Goal: Navigation & Orientation: Find specific page/section

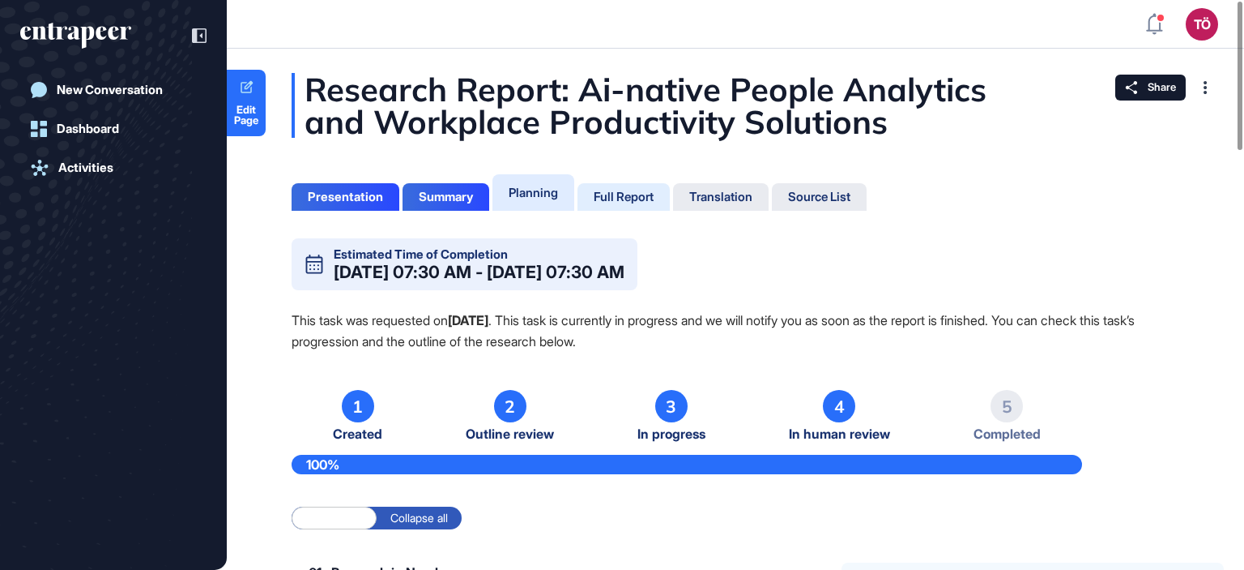
click at [612, 198] on div "Full Report" at bounding box center [624, 197] width 60 height 15
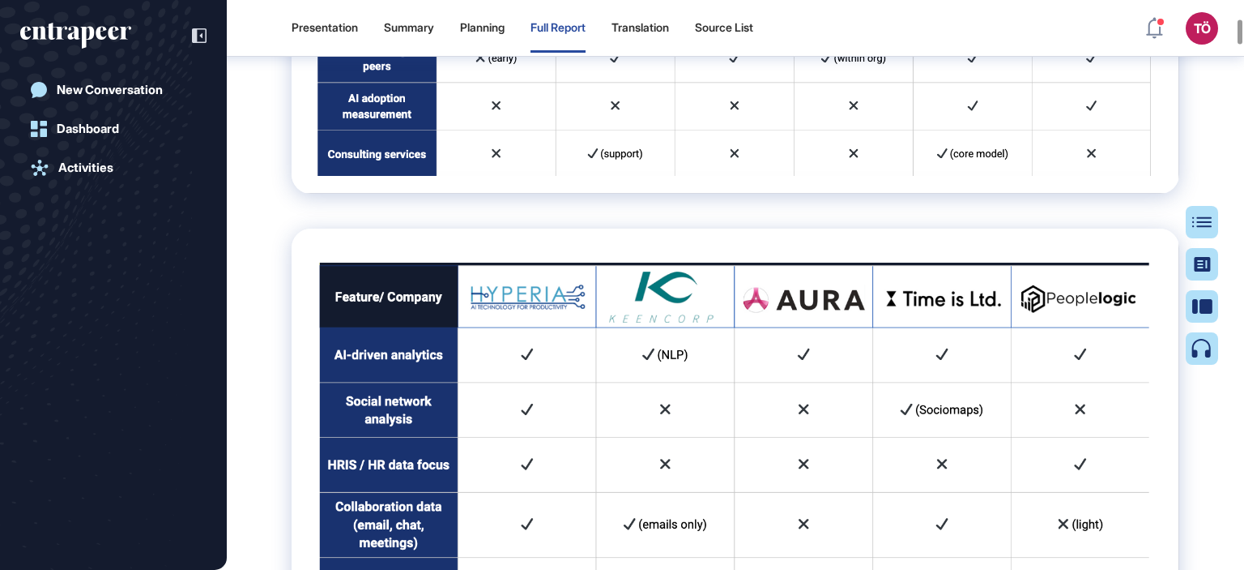
scroll to position [3283, 0]
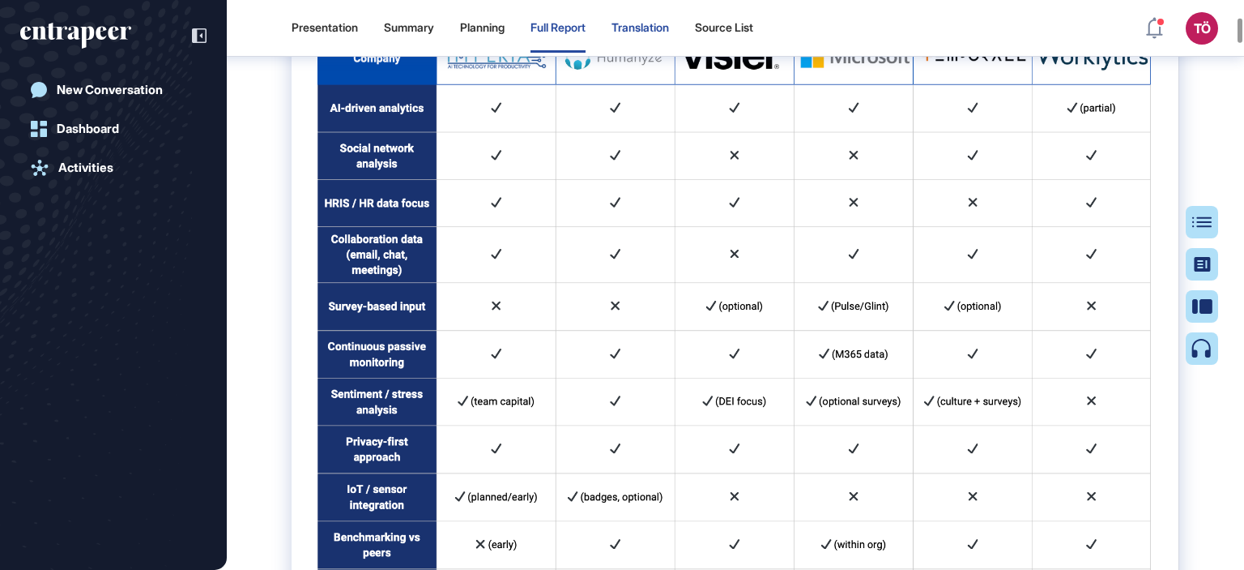
click at [669, 31] on div "Translation" at bounding box center [641, 28] width 58 height 14
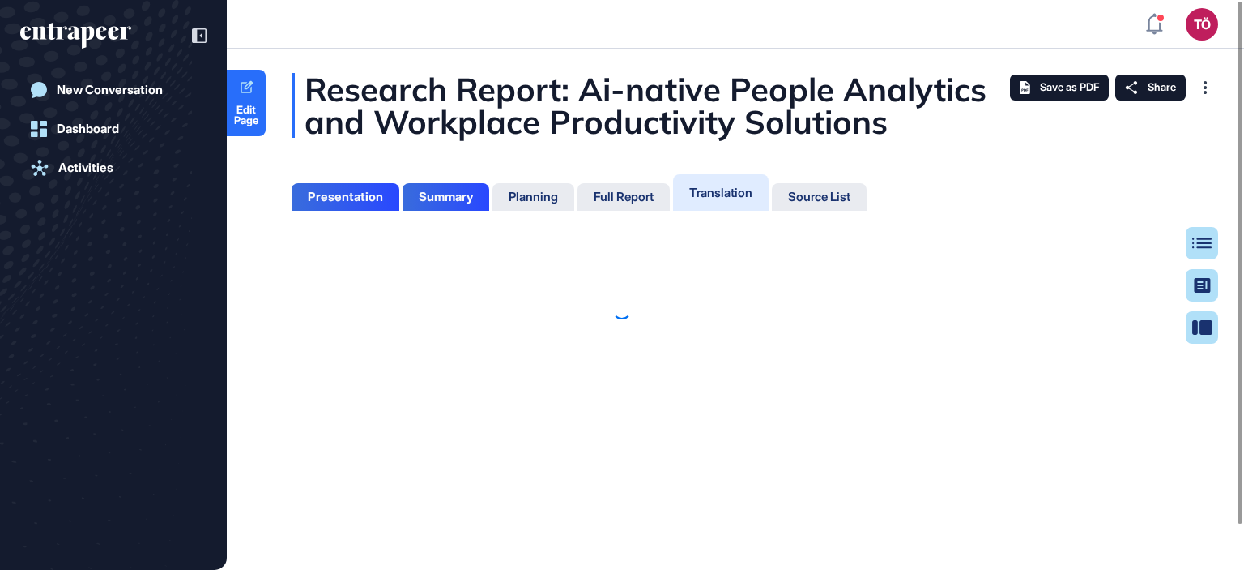
scroll to position [7, 0]
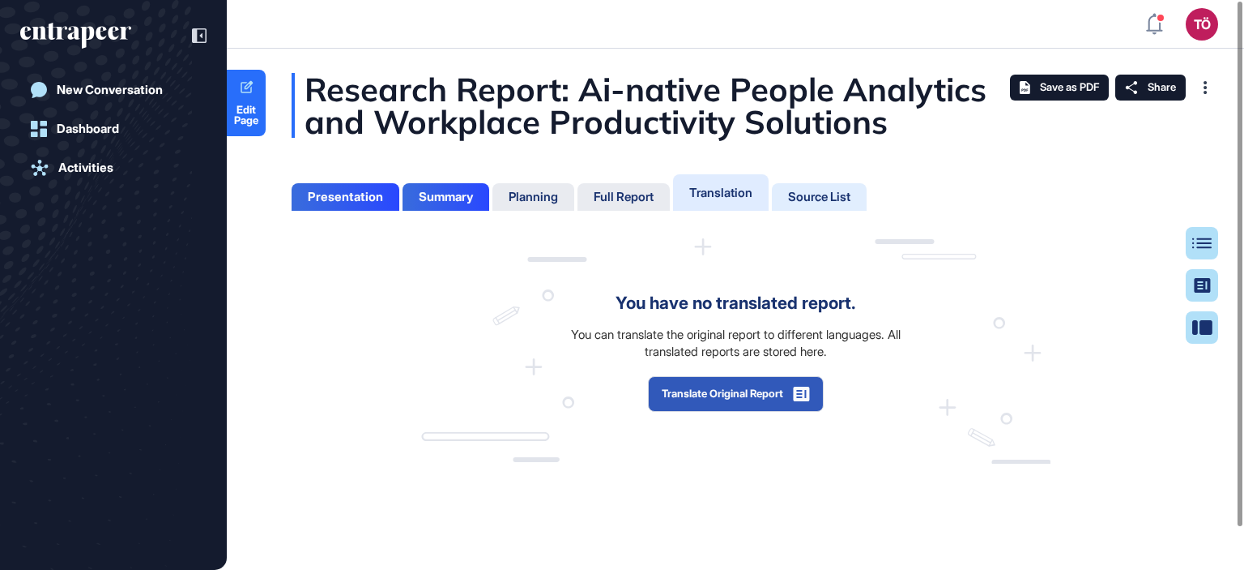
click at [846, 192] on div "Source List" at bounding box center [819, 197] width 62 height 15
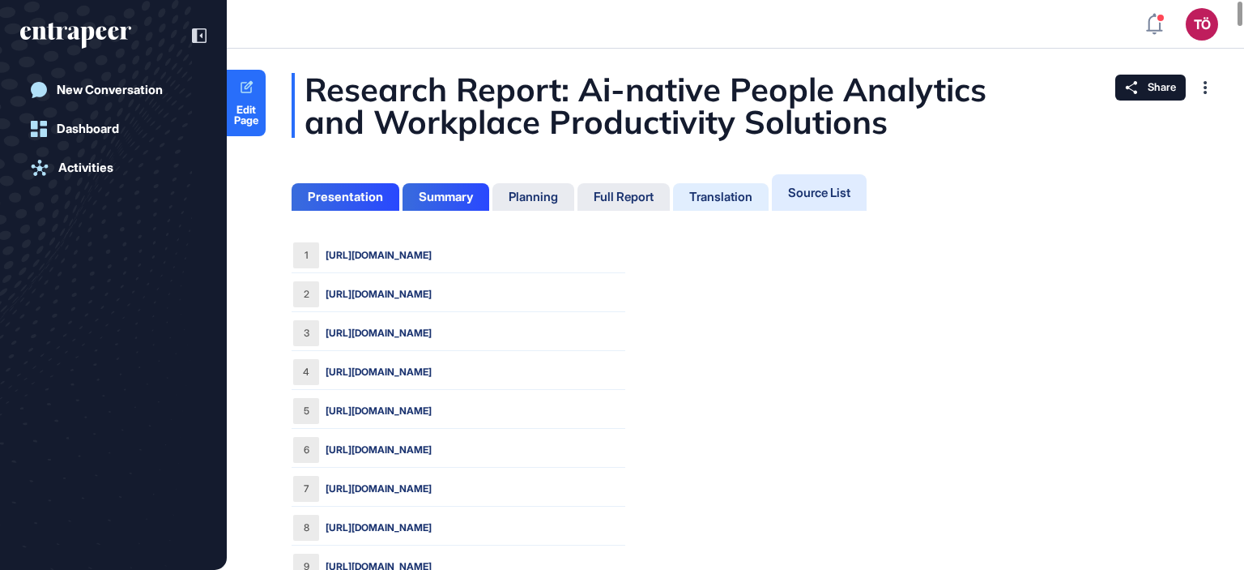
click at [713, 203] on div "Translation" at bounding box center [720, 197] width 63 height 15
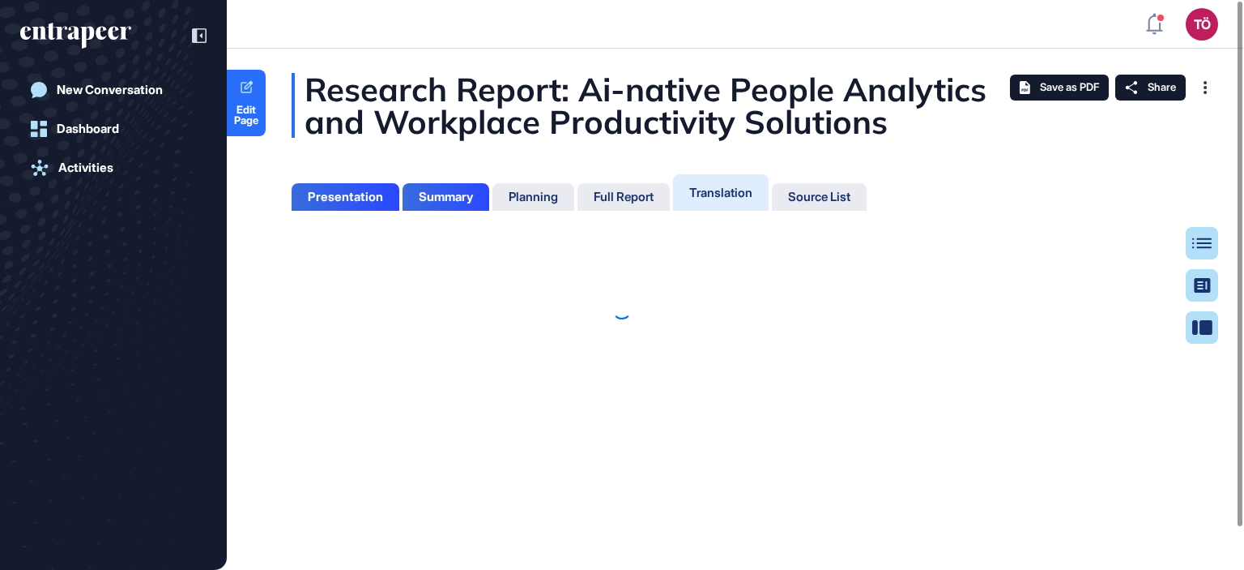
scroll to position [7, 0]
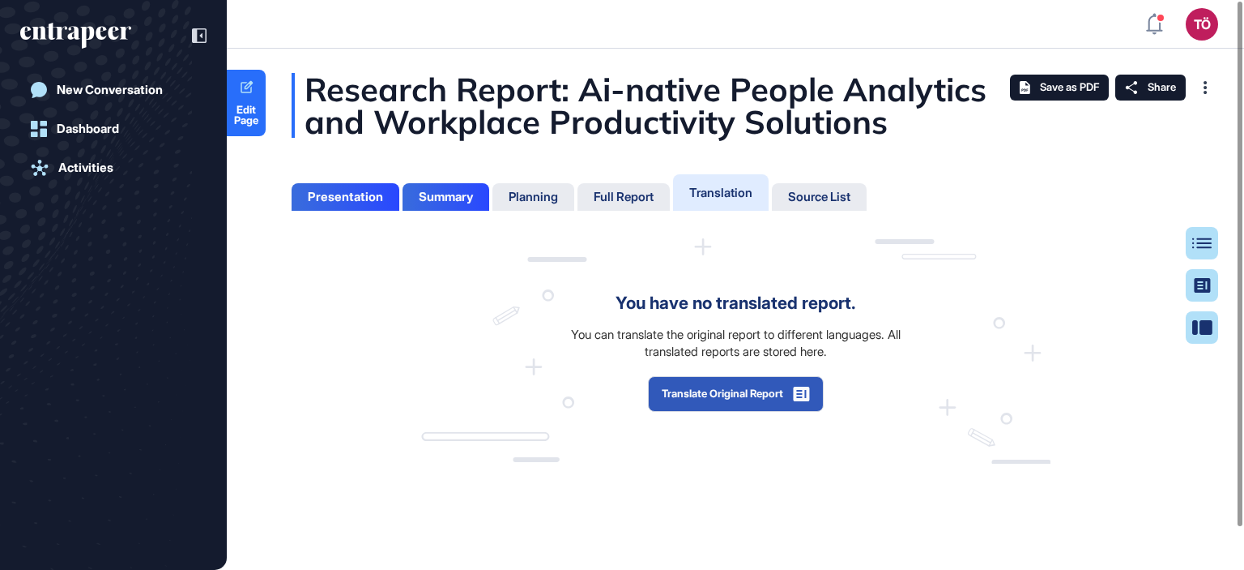
click at [641, 207] on div "Full Report" at bounding box center [624, 197] width 92 height 28
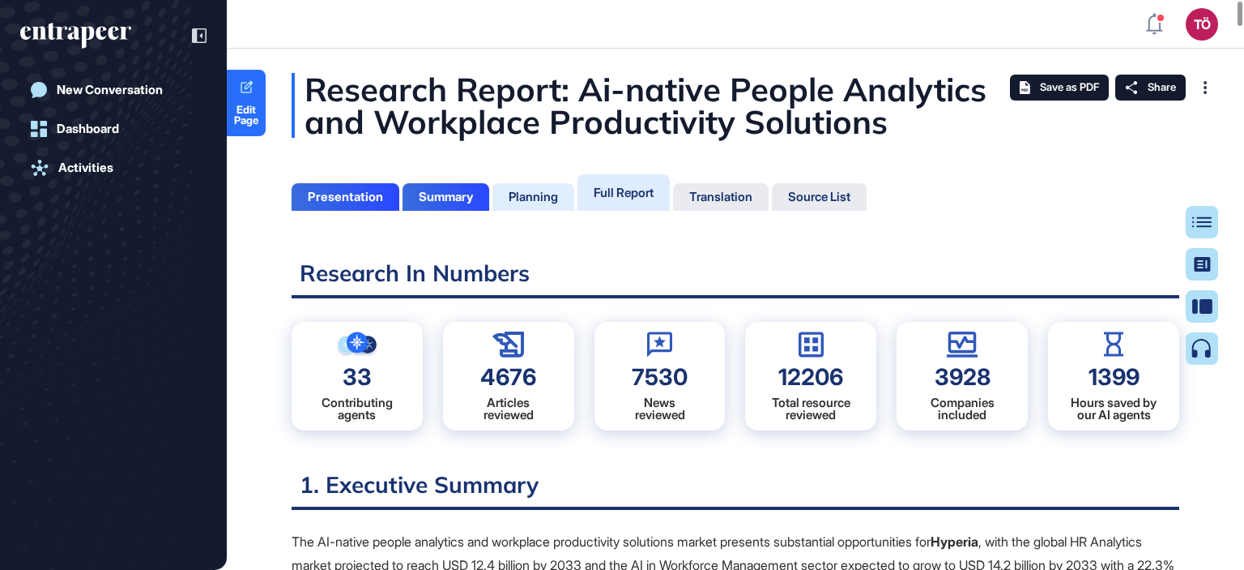
scroll to position [488, 4]
click at [557, 203] on div "Planning" at bounding box center [533, 197] width 49 height 15
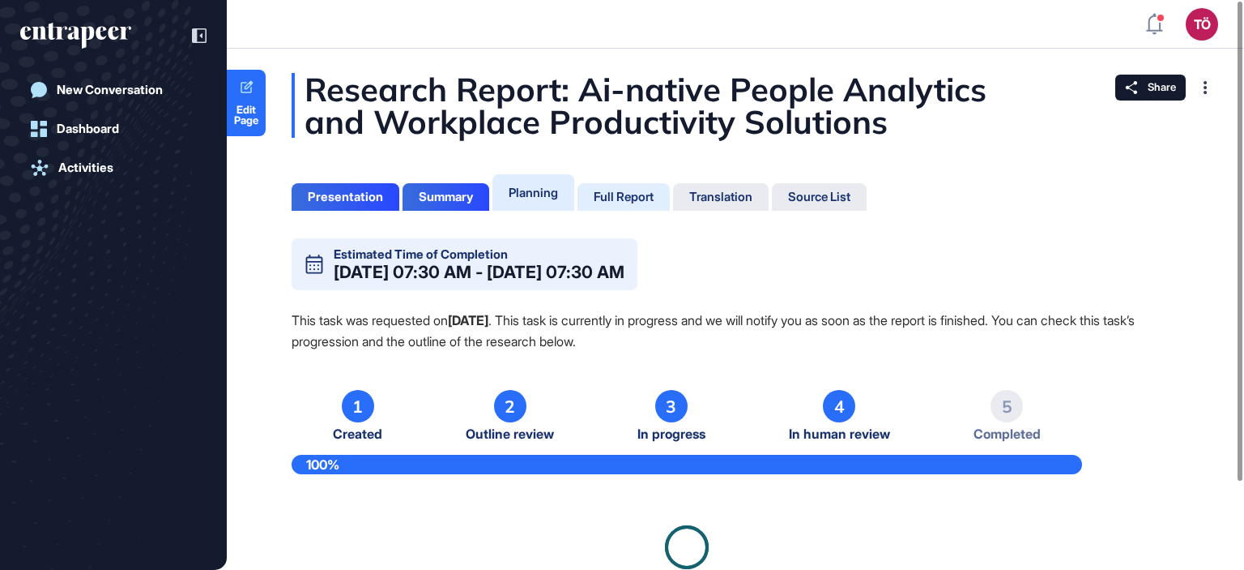
click at [670, 193] on div "Full Report" at bounding box center [624, 197] width 92 height 28
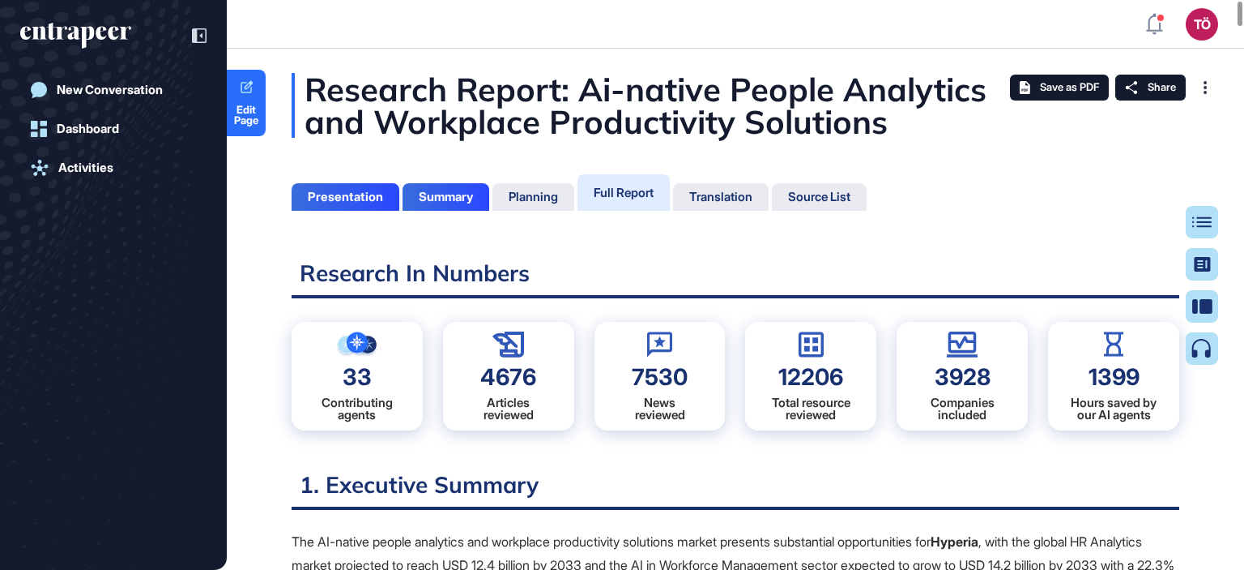
scroll to position [488, 4]
